Goal: Transaction & Acquisition: Download file/media

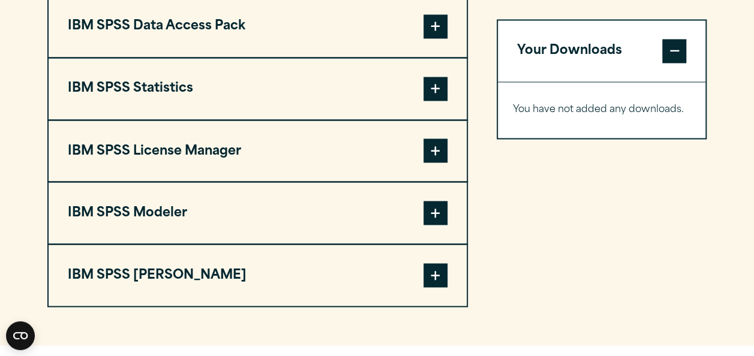
scroll to position [977, 0]
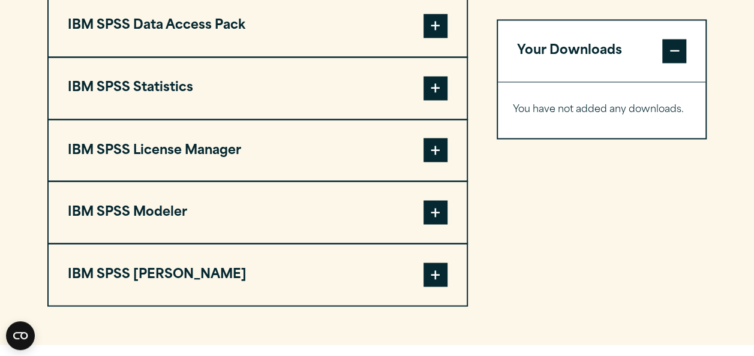
click at [423, 95] on span at bounding box center [435, 88] width 24 height 24
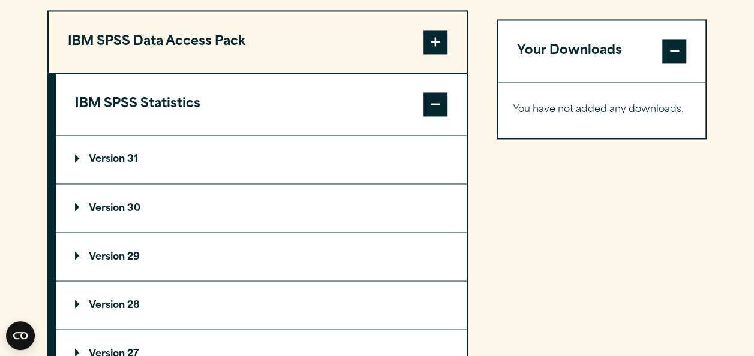
scroll to position [961, 0]
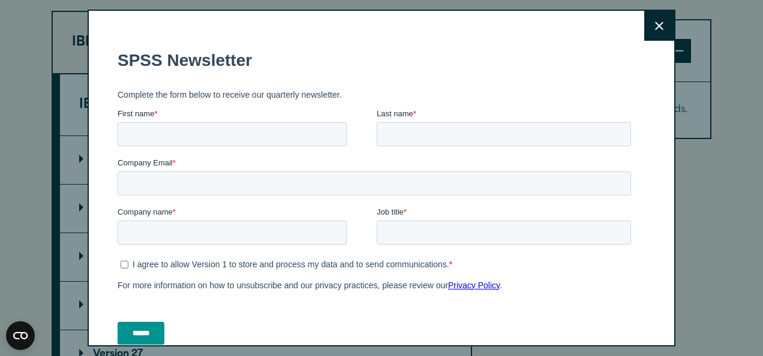
click at [644, 29] on button "Close" at bounding box center [659, 26] width 30 height 30
click at [655, 30] on icon at bounding box center [659, 26] width 8 height 9
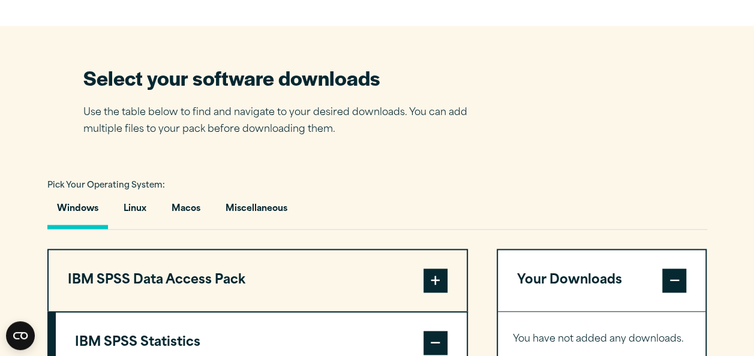
scroll to position [722, 0]
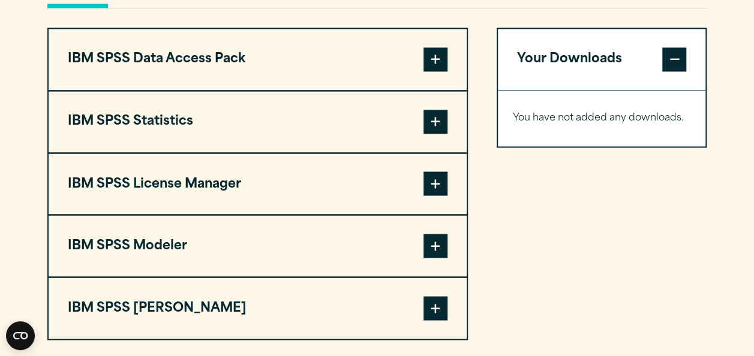
scroll to position [944, 0]
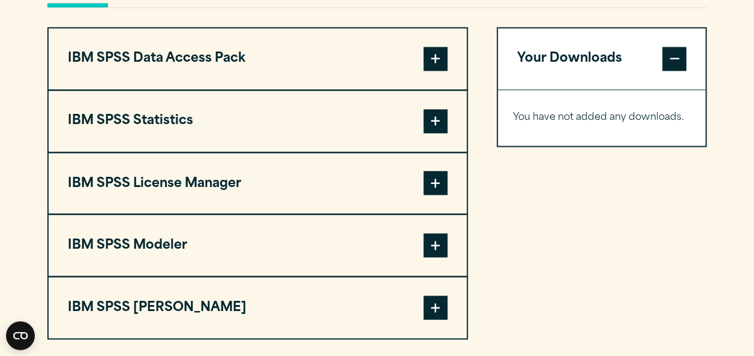
click at [270, 142] on button "IBM SPSS Statistics" at bounding box center [258, 121] width 418 height 61
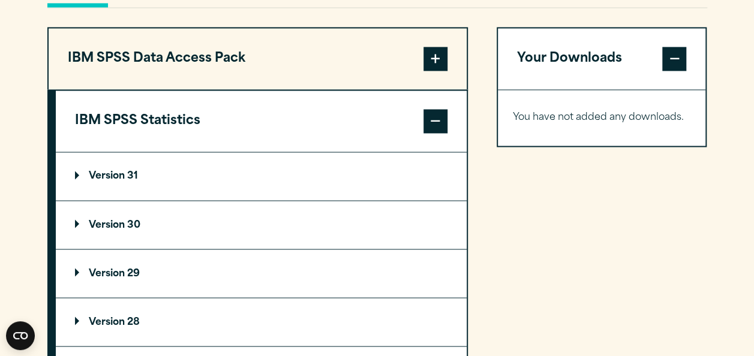
click at [76, 269] on p "Version 29" at bounding box center [107, 274] width 65 height 10
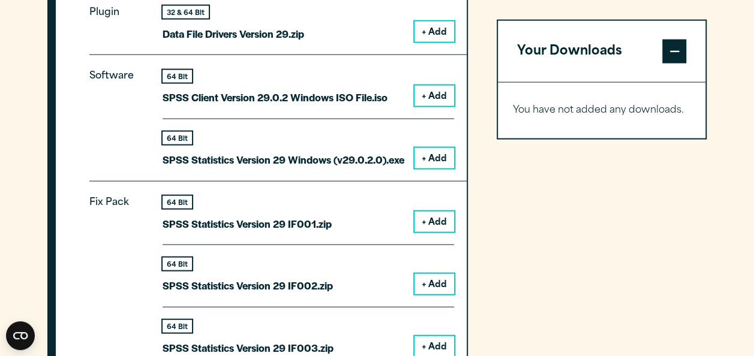
scroll to position [1253, 0]
